Goal: Book appointment/travel/reservation

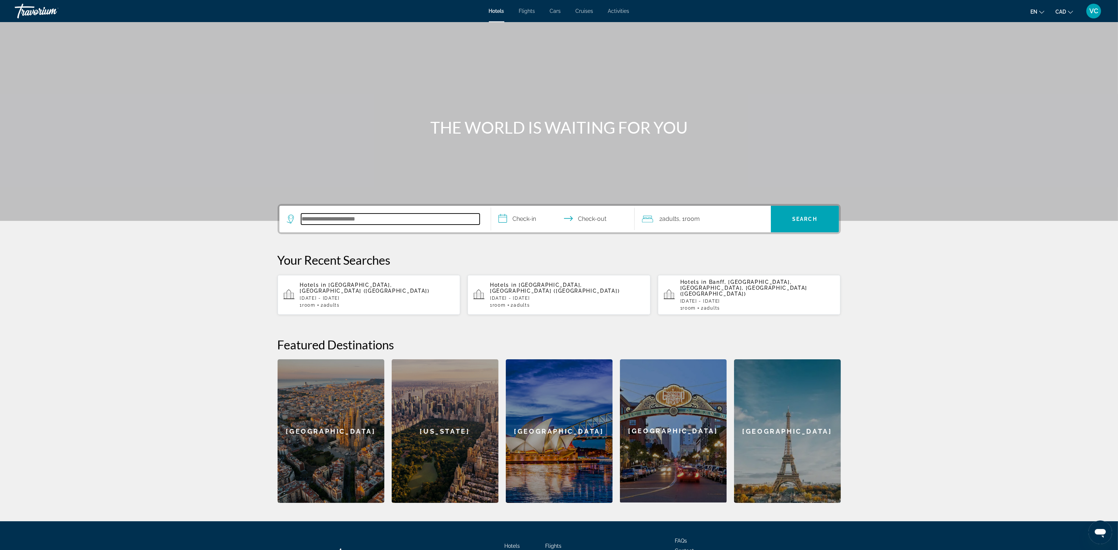
click at [335, 218] on input "Search hotel destination" at bounding box center [390, 218] width 178 height 11
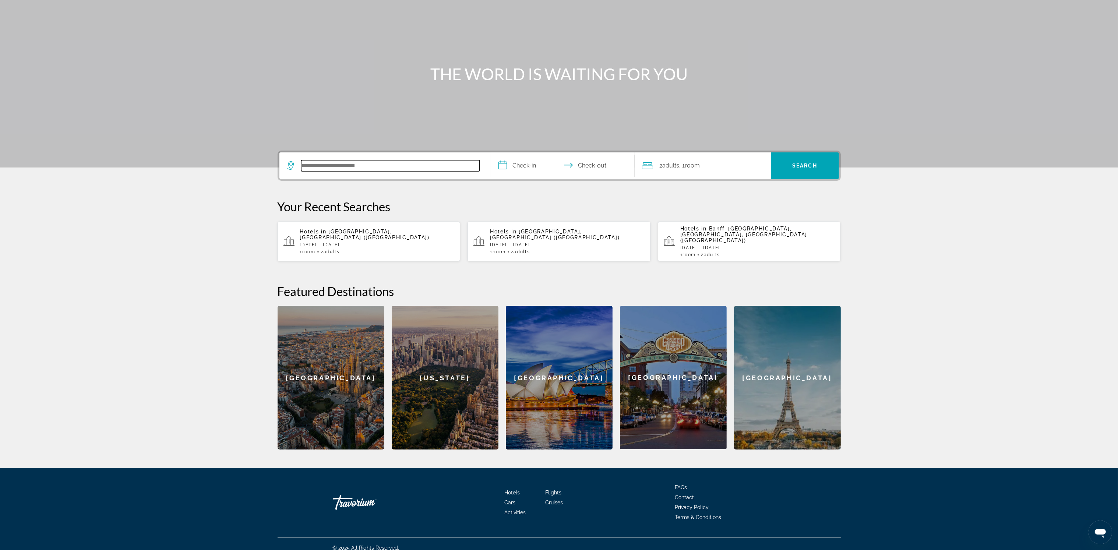
scroll to position [56, 0]
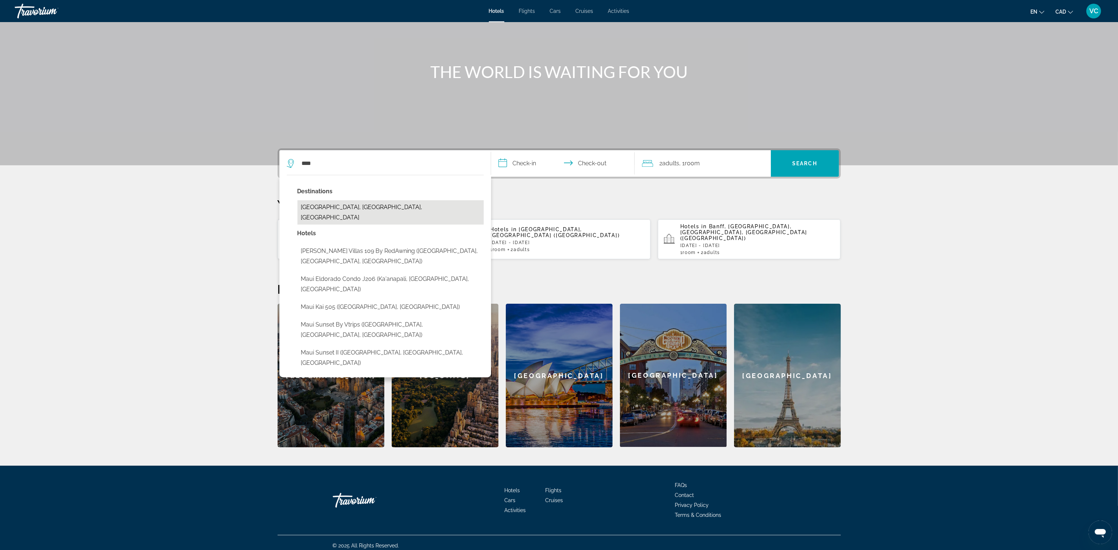
click at [343, 205] on button "[GEOGRAPHIC_DATA], [GEOGRAPHIC_DATA], [GEOGRAPHIC_DATA]" at bounding box center [390, 212] width 186 height 24
type input "**********"
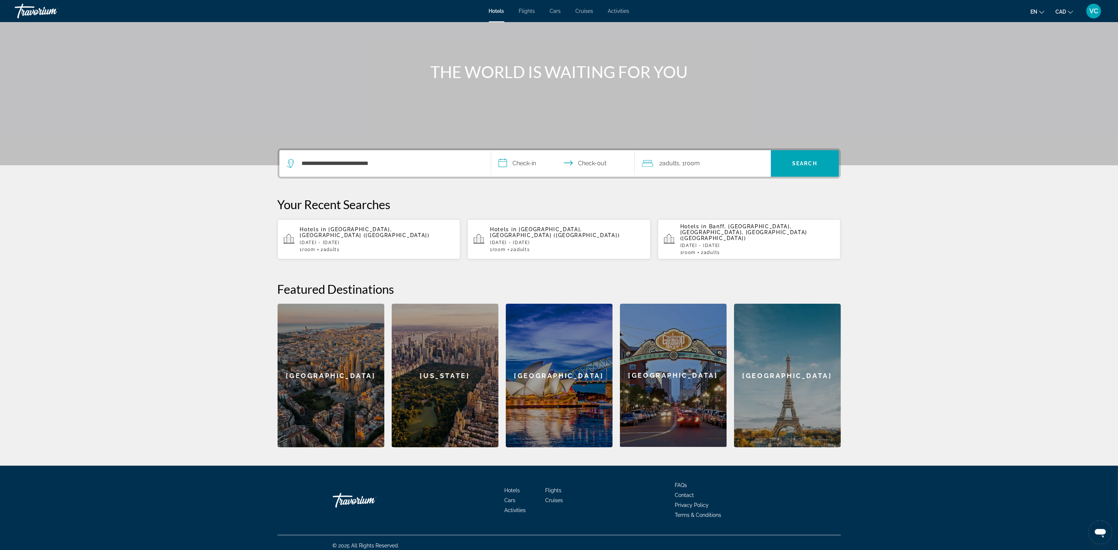
click at [514, 160] on input "**********" at bounding box center [564, 164] width 146 height 29
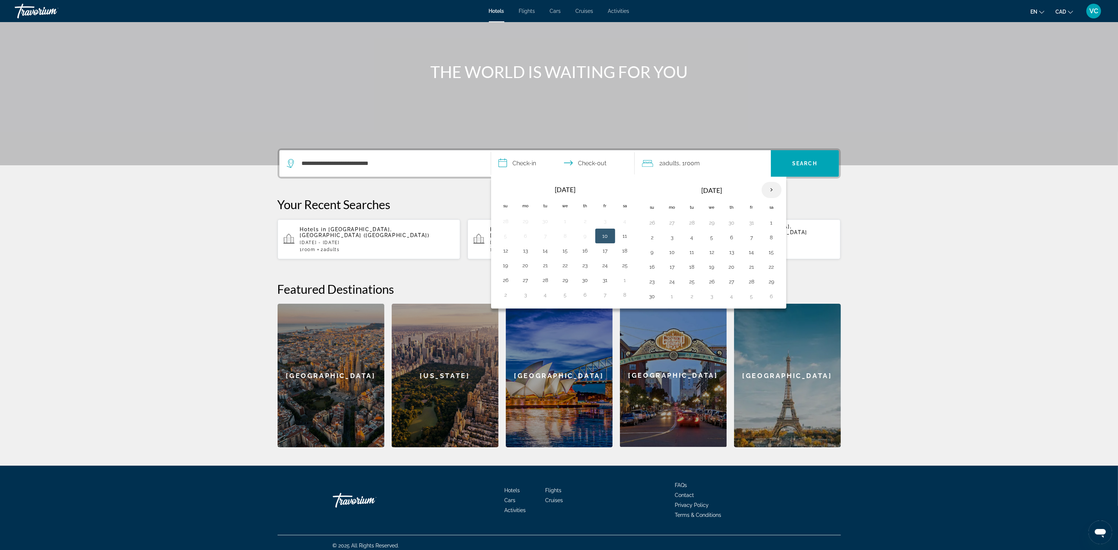
click at [776, 189] on th "Next month" at bounding box center [771, 190] width 20 height 16
click at [651, 239] on button "7" at bounding box center [652, 237] width 12 height 10
click at [713, 237] on button "10" at bounding box center [712, 237] width 12 height 10
type input "**********"
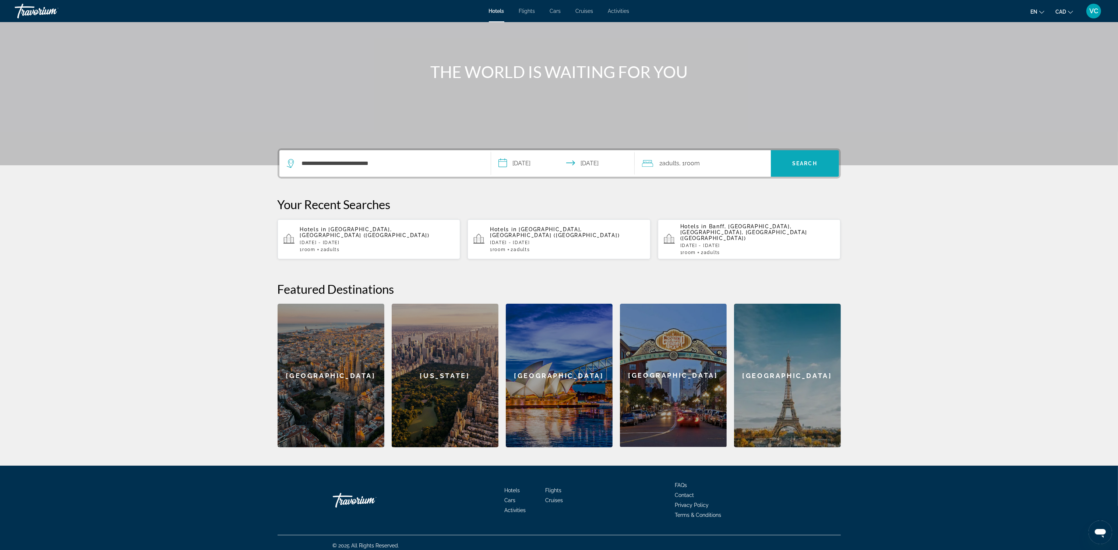
click at [800, 162] on span "Search" at bounding box center [804, 163] width 25 height 6
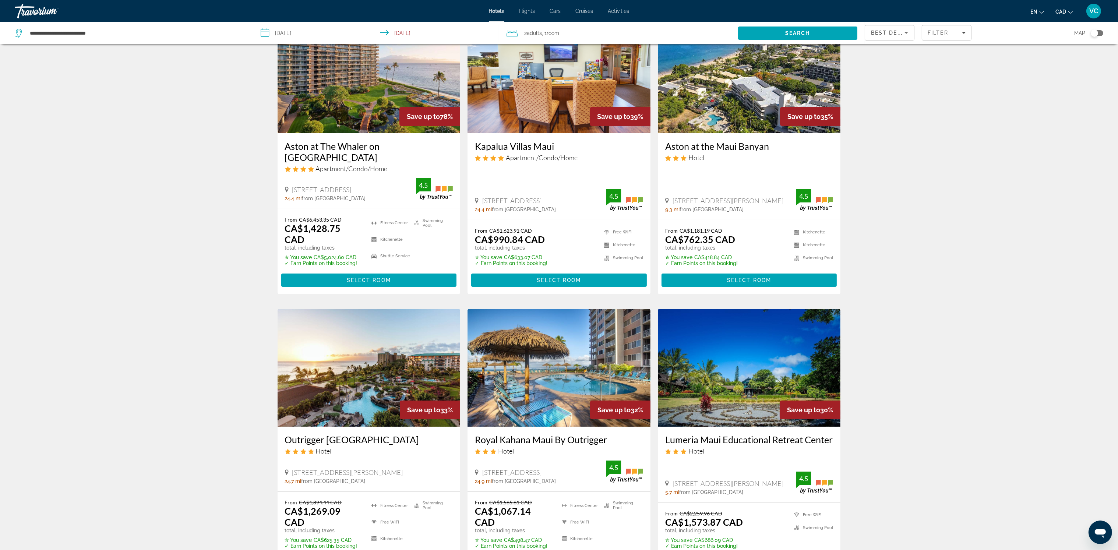
scroll to position [55, 0]
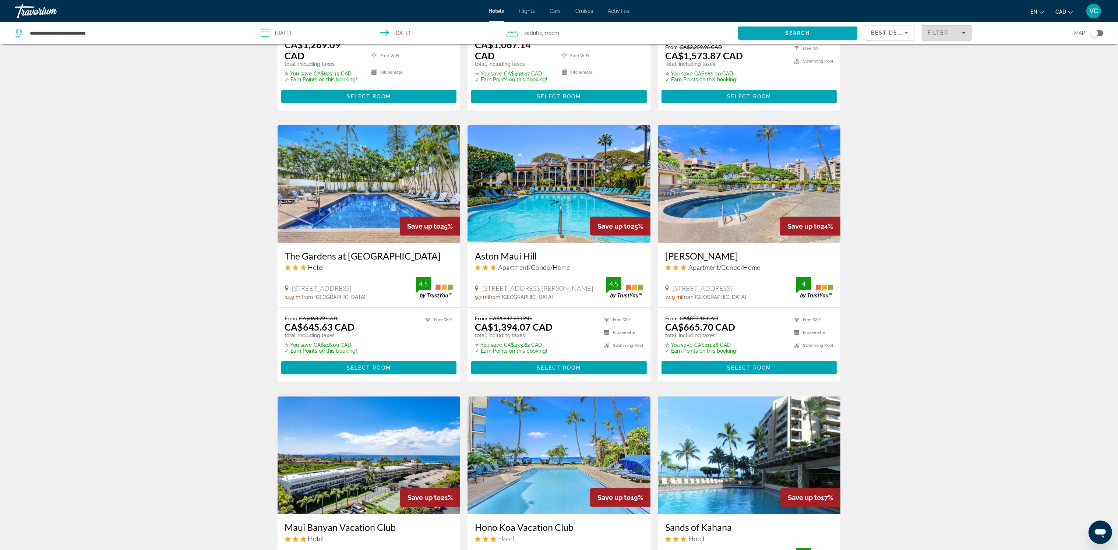
click at [953, 36] on span "Filters" at bounding box center [946, 33] width 49 height 18
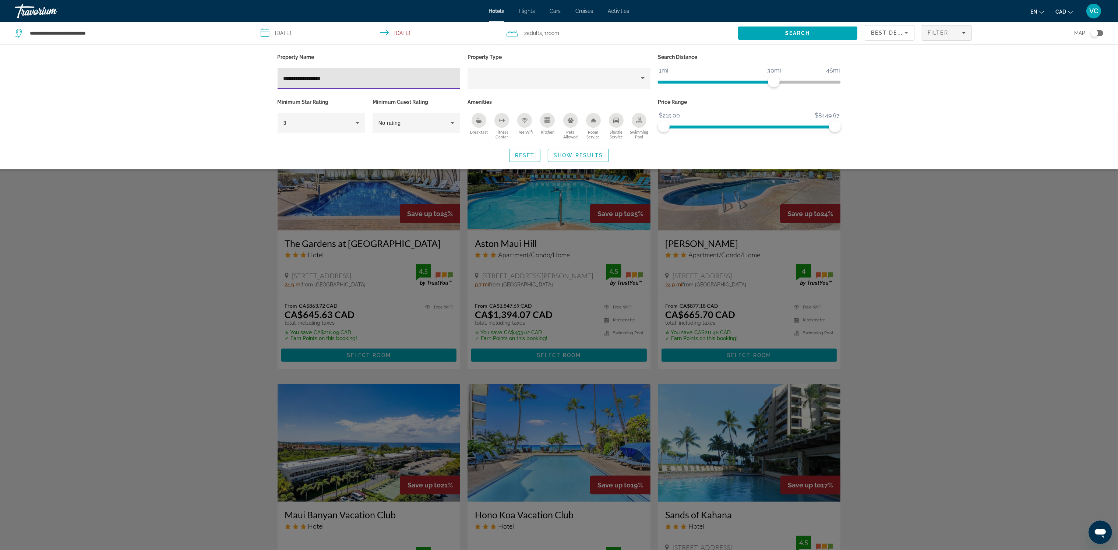
scroll to position [534, 0]
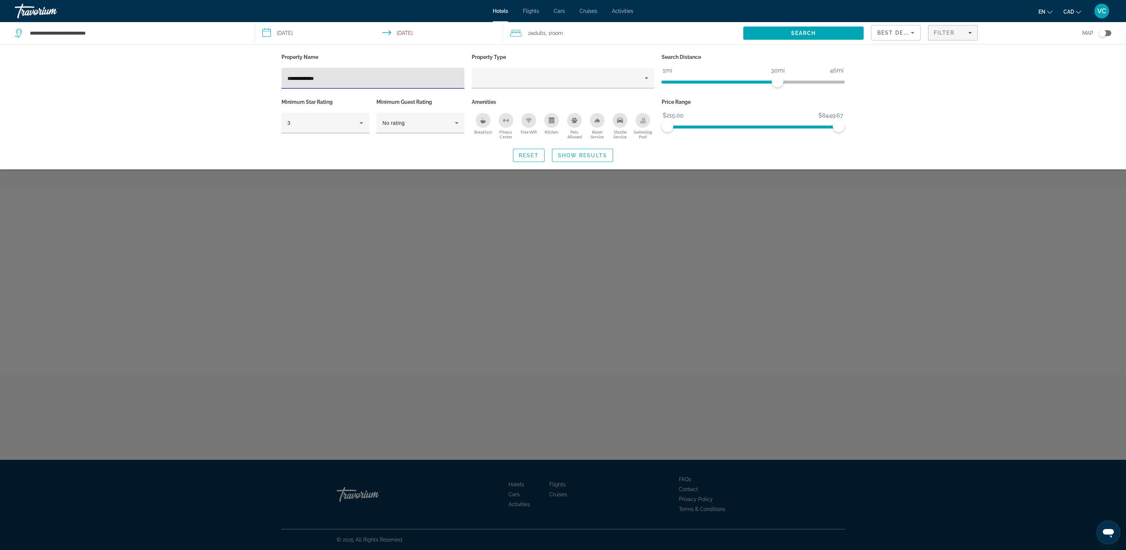
type input "**********"
drag, startPoint x: 334, startPoint y: 78, endPoint x: 260, endPoint y: 77, distance: 74.0
click at [264, 80] on div "**********" at bounding box center [563, 106] width 1126 height 125
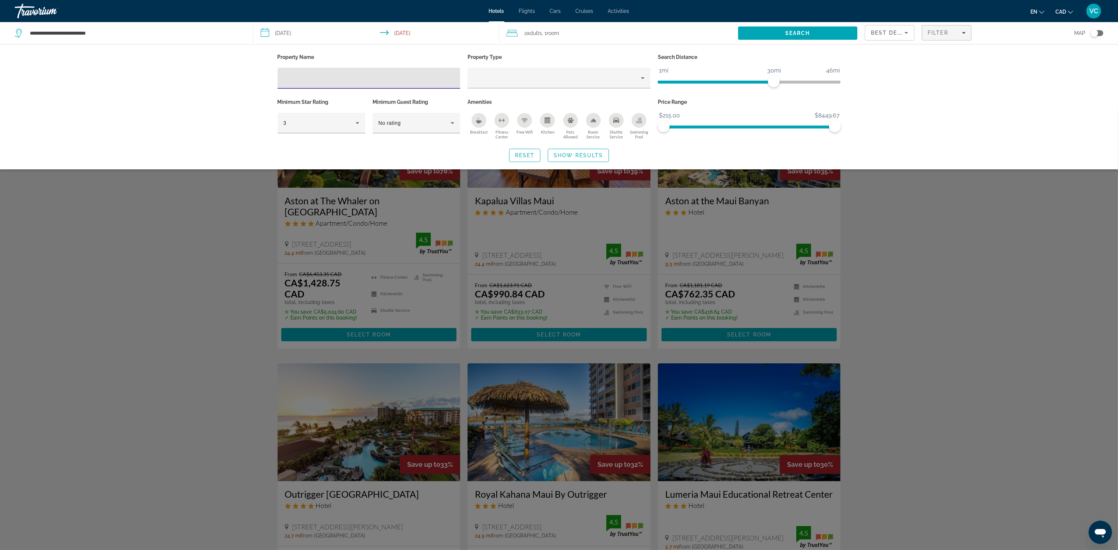
click at [198, 245] on div "Search widget" at bounding box center [559, 329] width 1118 height 439
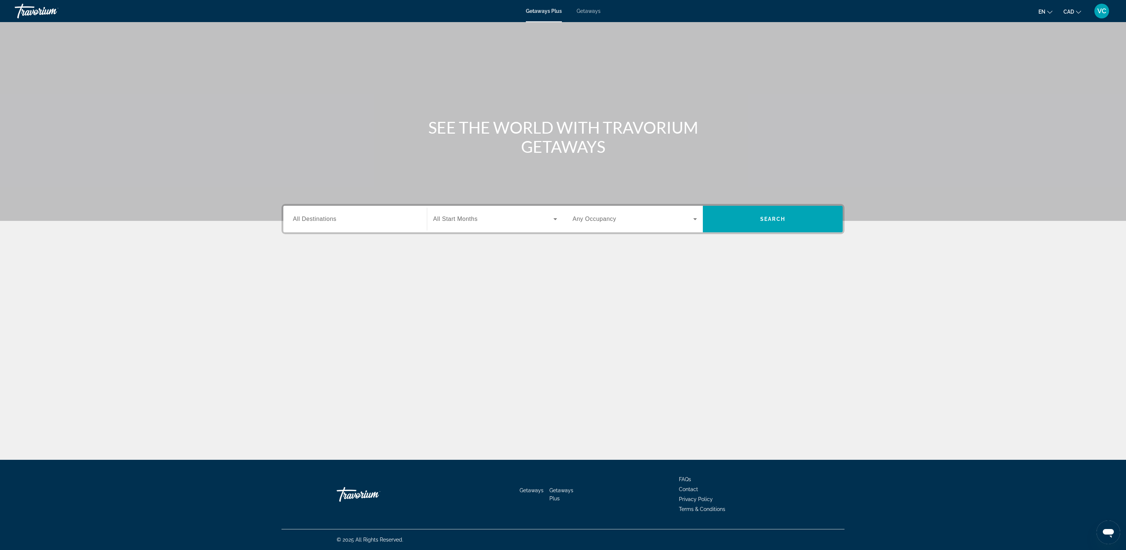
click at [583, 12] on span "Getaways" at bounding box center [589, 11] width 24 height 6
click at [326, 219] on span "All Destinations" at bounding box center [314, 219] width 43 height 6
click at [326, 219] on input "Destination All Destinations" at bounding box center [355, 219] width 124 height 9
click at [294, 262] on icon "Toggle United States (725,024 units available) submenu" at bounding box center [293, 262] width 7 height 7
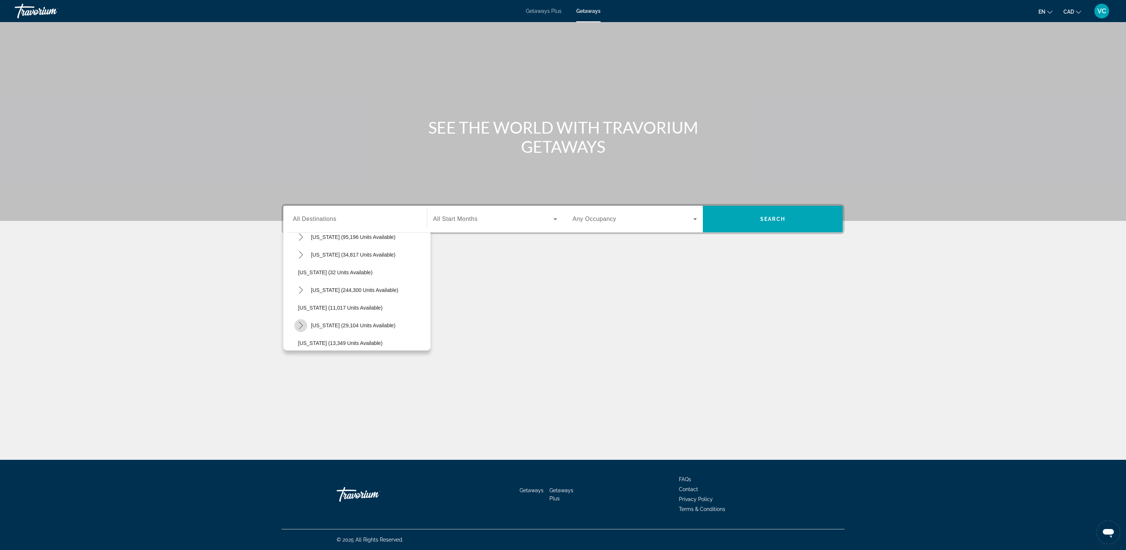
click at [301, 322] on icon "Toggle Hawaii (29,104 units available) submenu" at bounding box center [300, 325] width 7 height 7
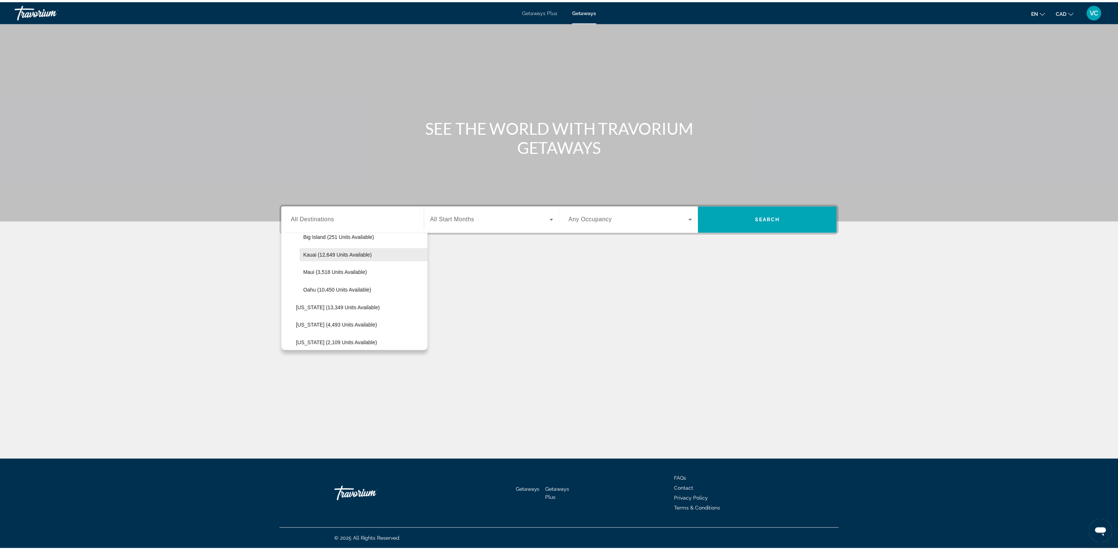
scroll to position [186, 0]
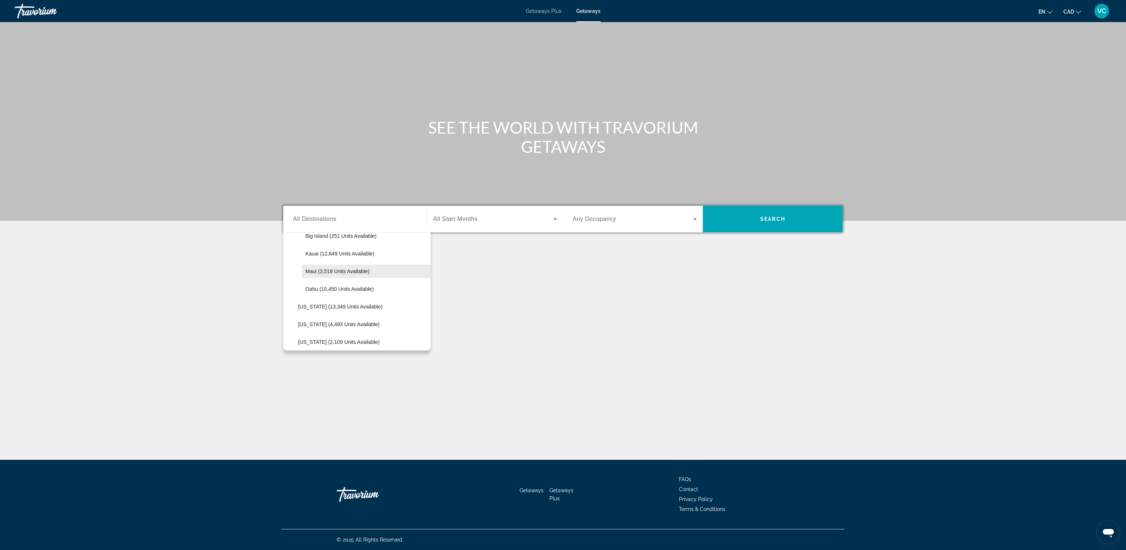
click at [347, 269] on span "Maui (3,518 units available)" at bounding box center [337, 271] width 64 height 6
type input "**********"
click at [494, 220] on span "Search widget" at bounding box center [493, 219] width 120 height 9
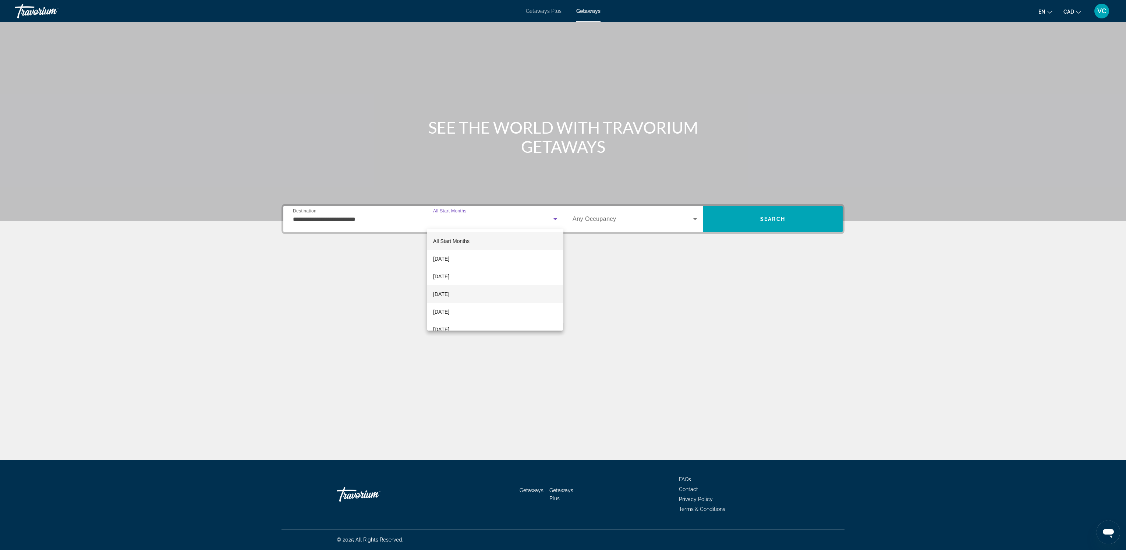
click at [449, 295] on span "December 2025" at bounding box center [441, 294] width 16 height 9
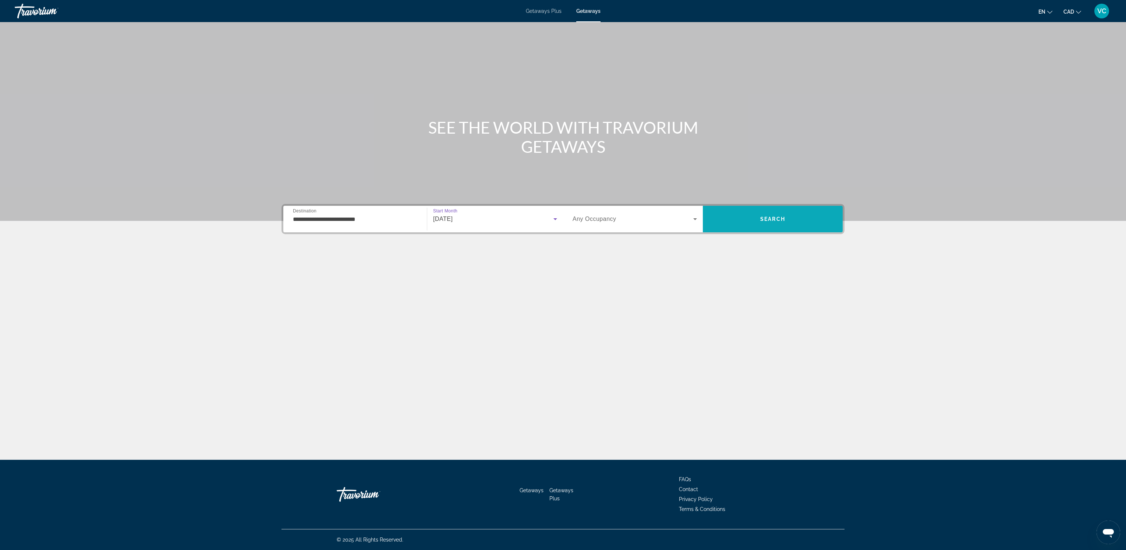
click at [774, 213] on span "Search" at bounding box center [773, 219] width 140 height 18
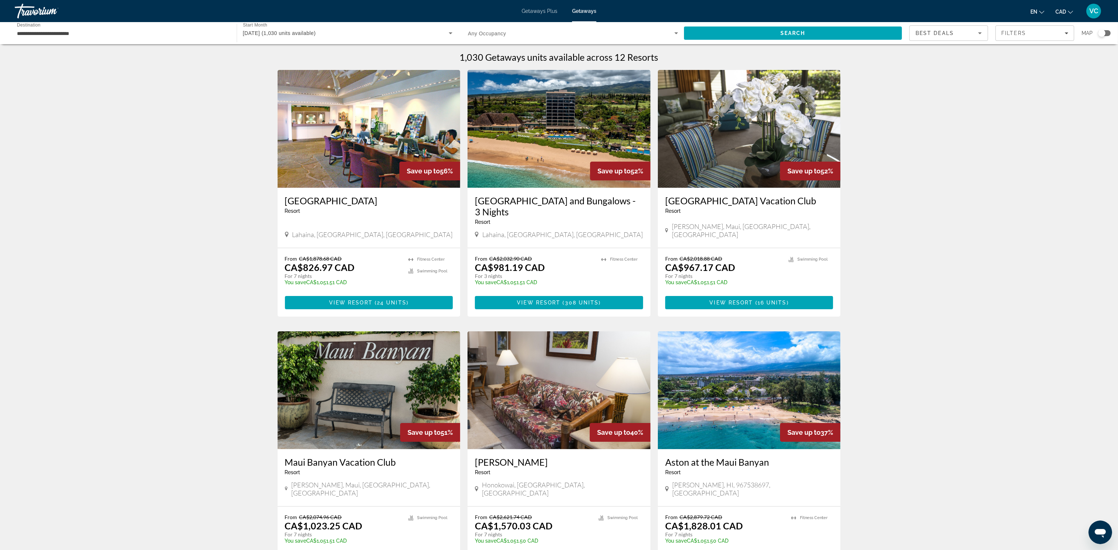
click at [542, 144] on img "Main content" at bounding box center [558, 129] width 183 height 118
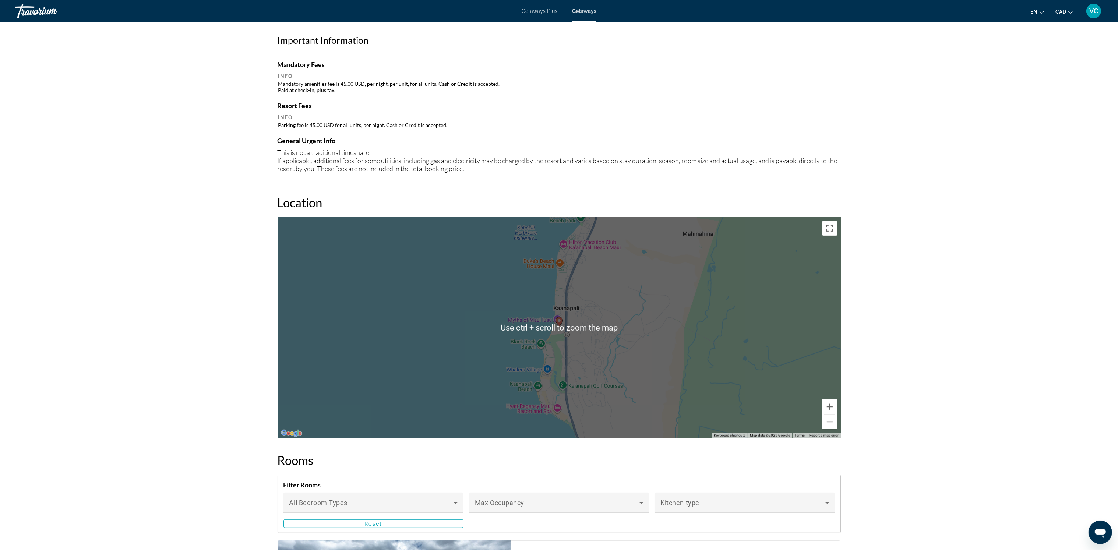
scroll to position [678, 0]
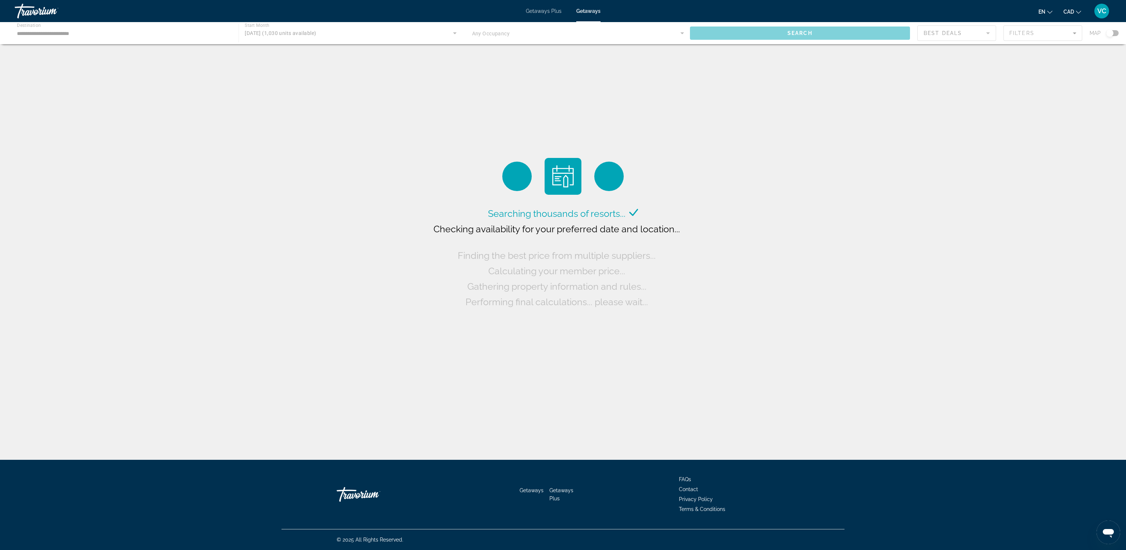
click at [546, 9] on span "Getaways Plus" at bounding box center [544, 11] width 36 height 6
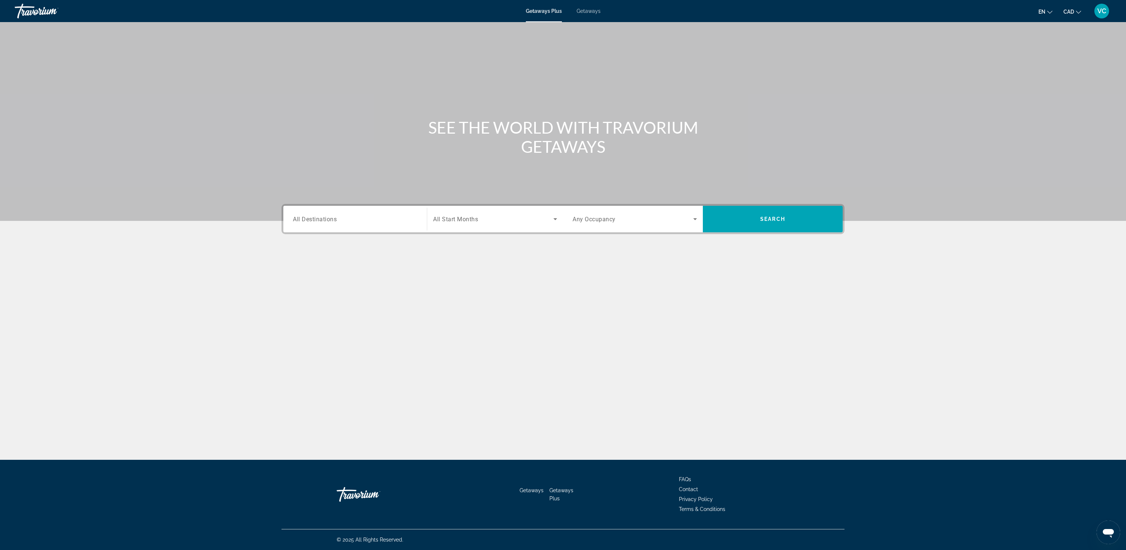
click at [309, 221] on span "All Destinations" at bounding box center [315, 218] width 44 height 7
click at [309, 221] on input "Destination All Destinations" at bounding box center [355, 219] width 124 height 9
click at [295, 270] on icon "Toggle United States (32,331 units available) submenu" at bounding box center [293, 269] width 7 height 7
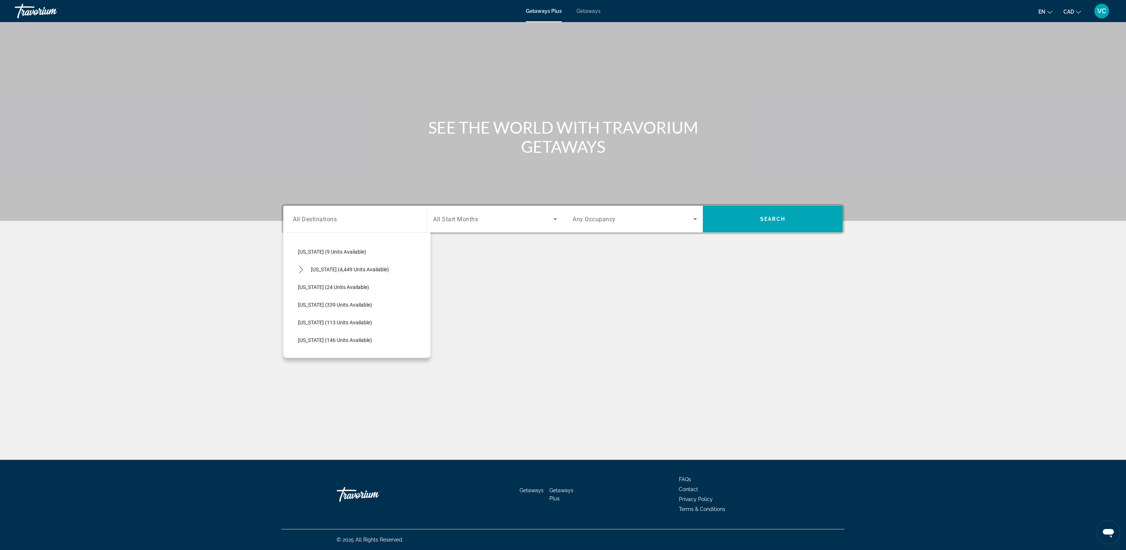
scroll to position [107, 0]
click at [513, 285] on div "Main content" at bounding box center [563, 279] width 563 height 55
